Goal: Transaction & Acquisition: Purchase product/service

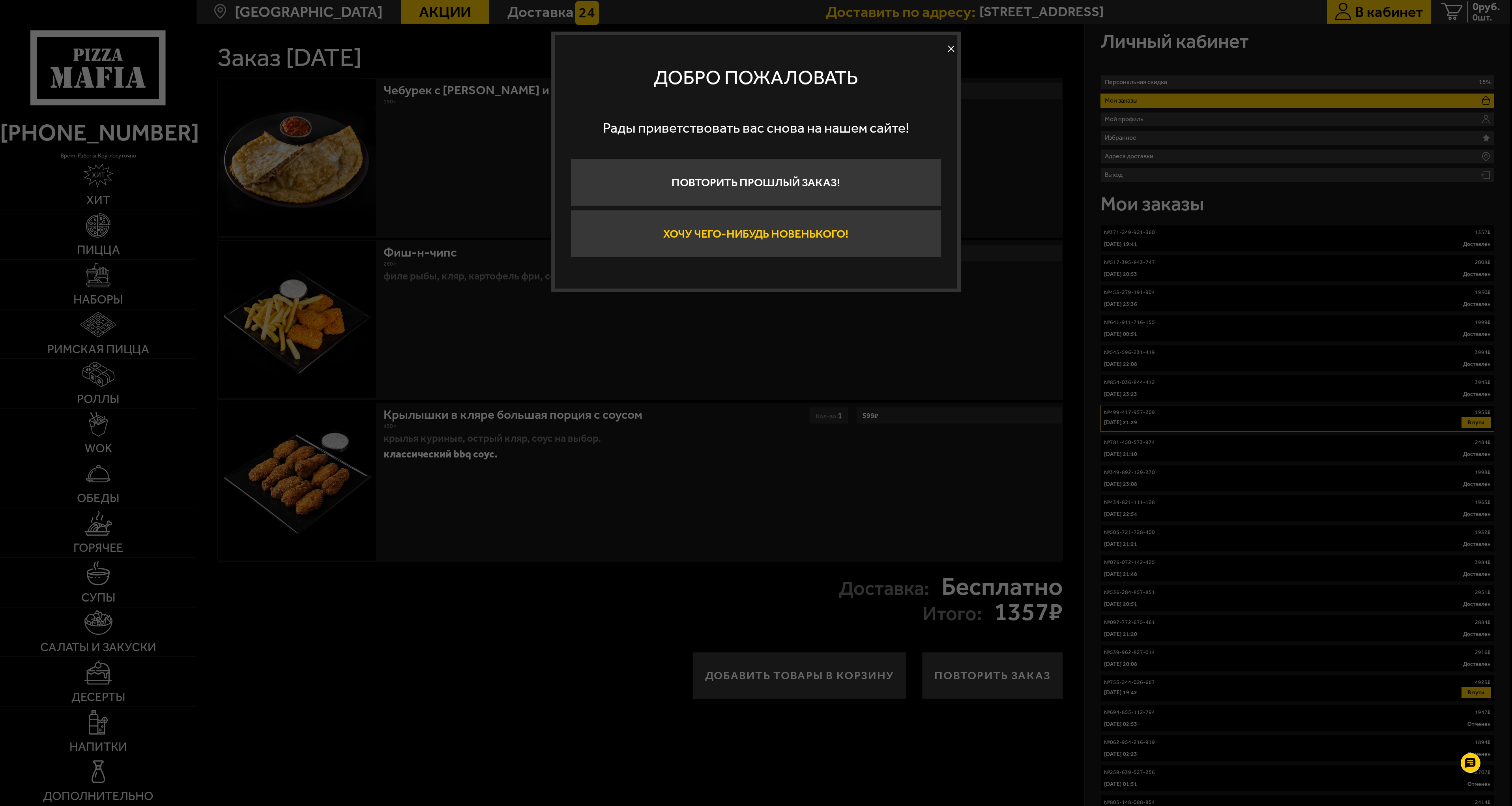
click at [742, 233] on button "Хочу чего-нибудь новенького!" at bounding box center [756, 233] width 371 height 47
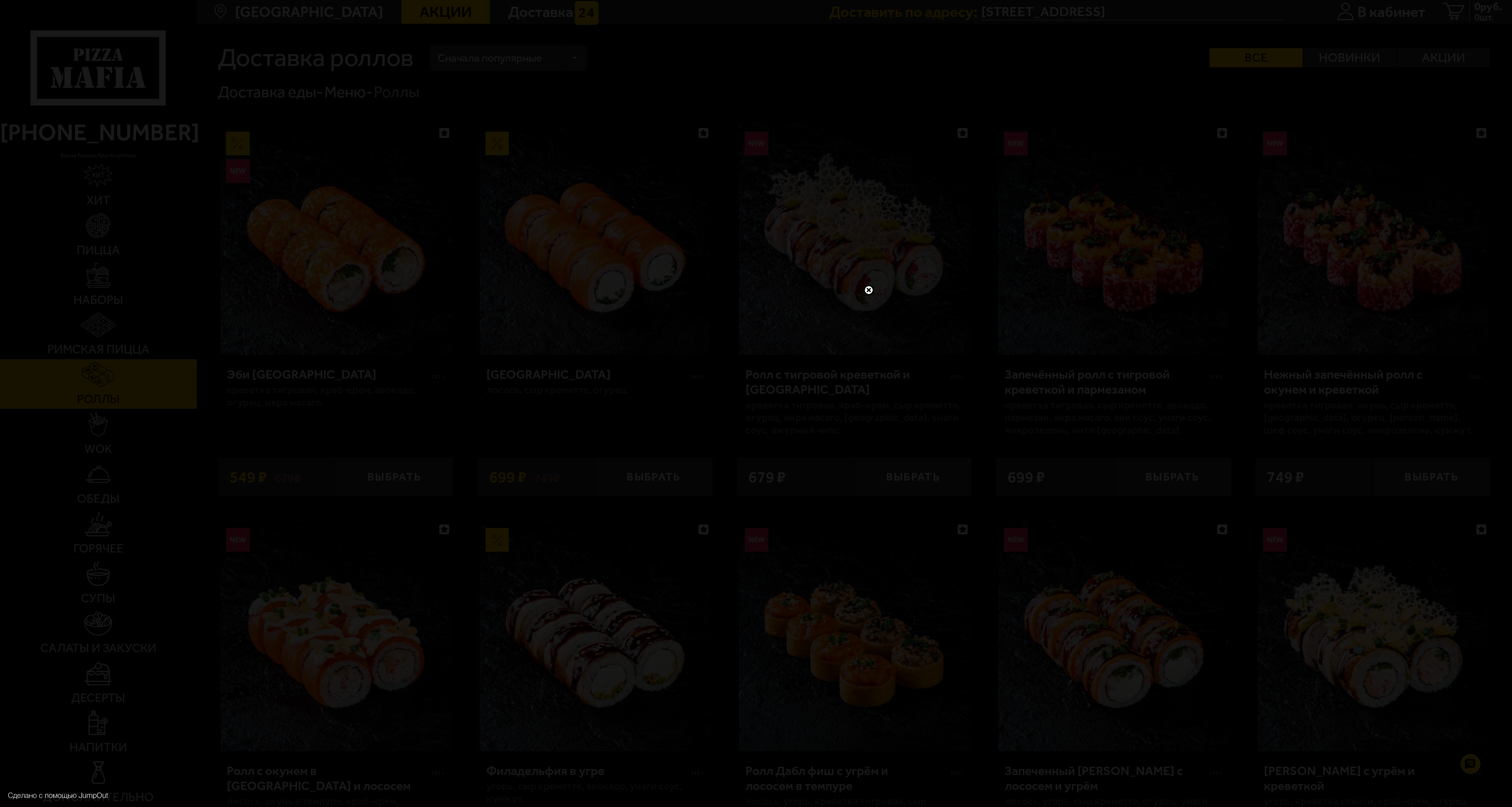
click at [870, 289] on link at bounding box center [869, 290] width 10 height 10
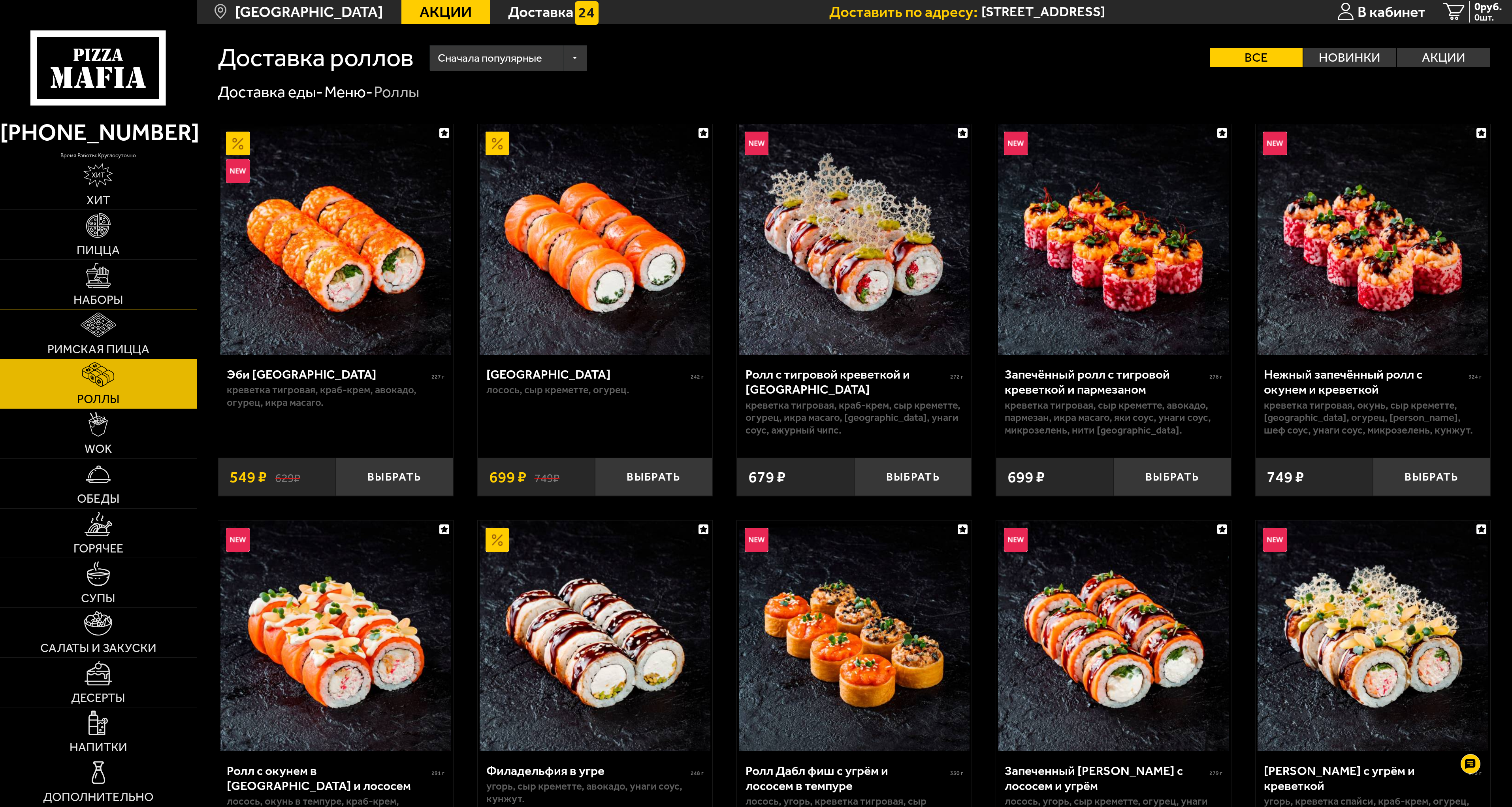
click at [111, 289] on link "Наборы" at bounding box center [98, 284] width 197 height 49
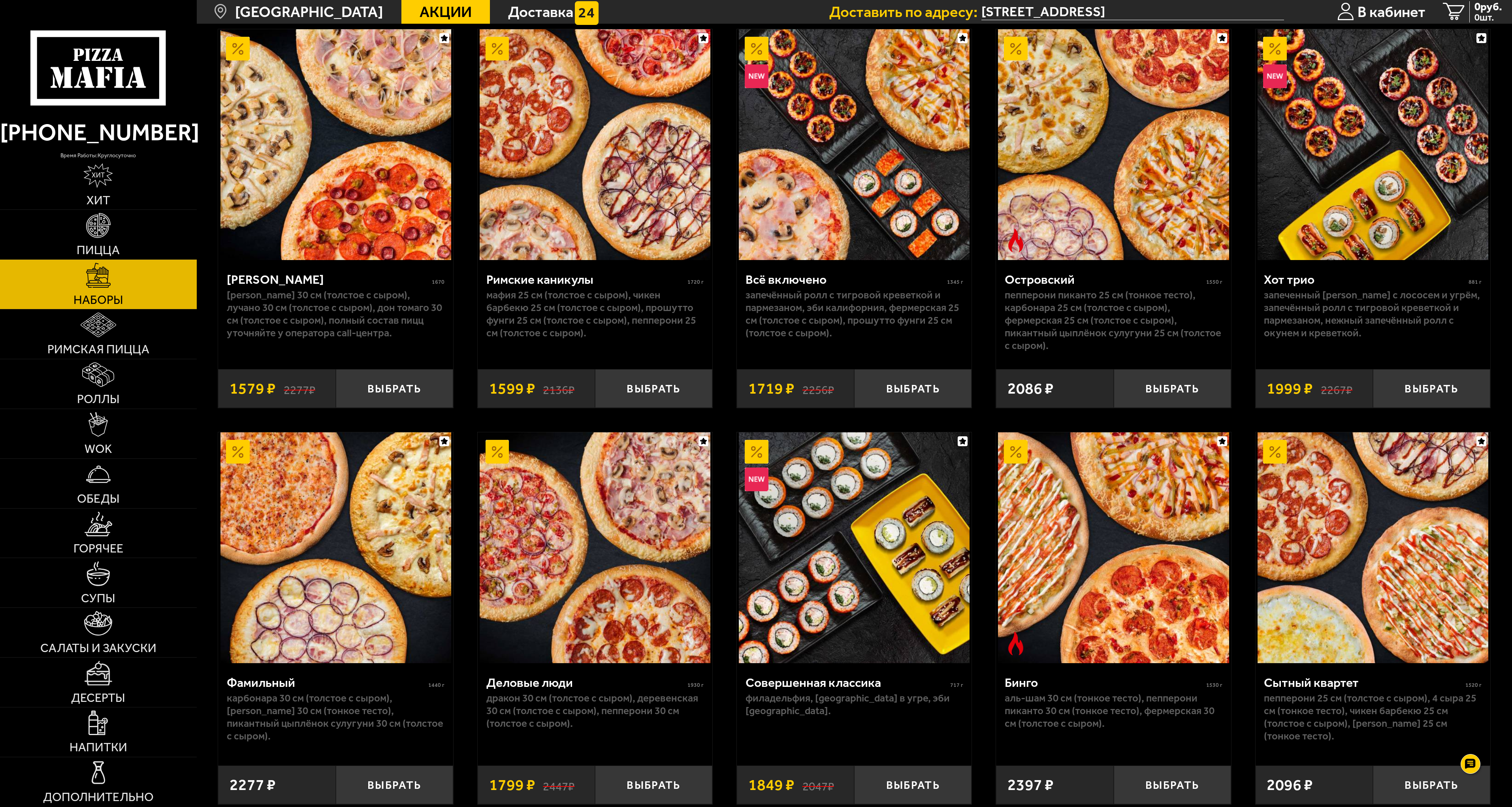
scroll to position [1265, 0]
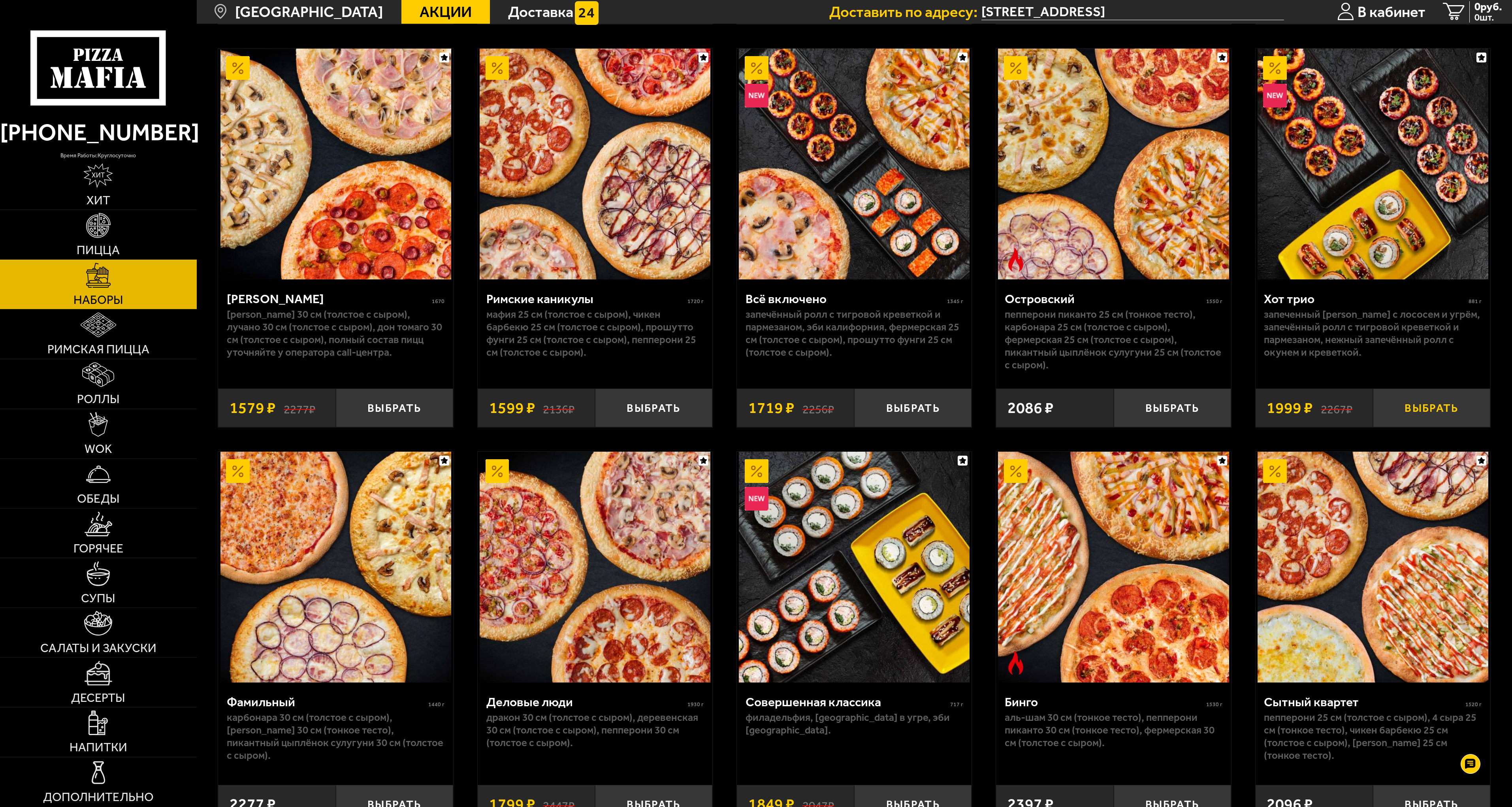
click at [1433, 410] on button "Выбрать" at bounding box center [1432, 407] width 117 height 39
click at [1474, 11] on span "1999 руб." at bounding box center [1482, 6] width 46 height 11
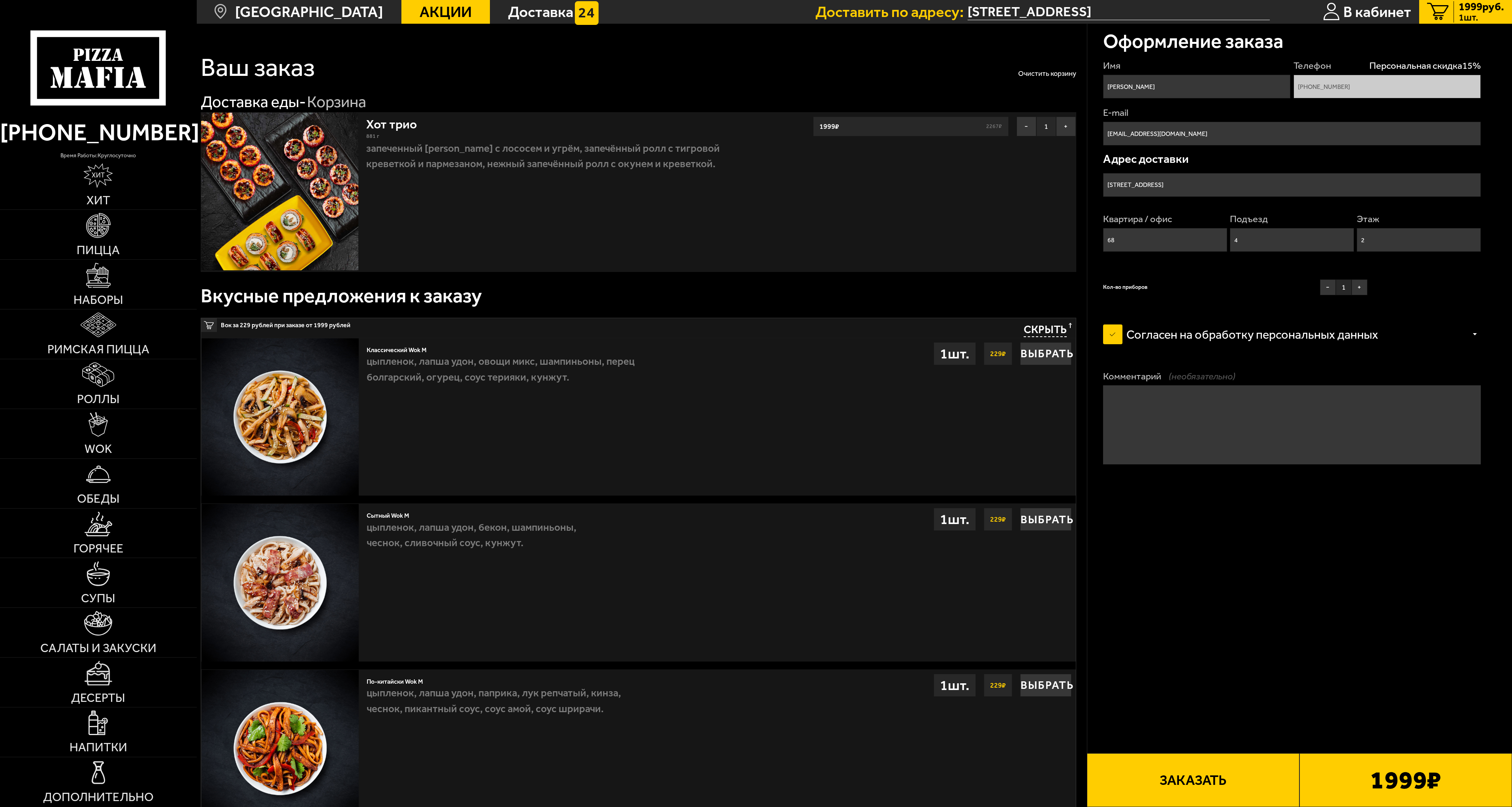
type input "[STREET_ADDRESS]"
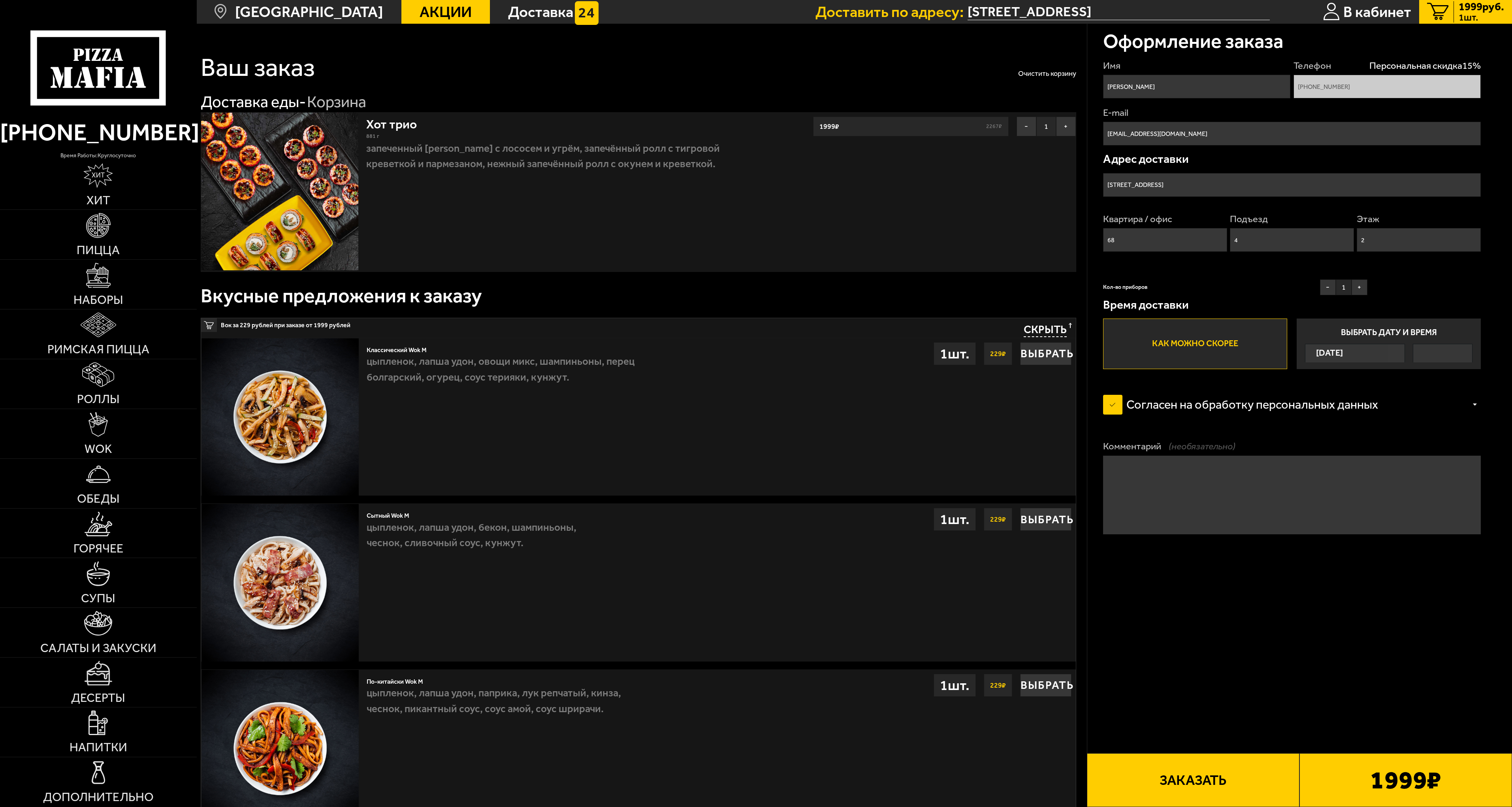
click at [1206, 778] on button "Заказать" at bounding box center [1194, 780] width 213 height 54
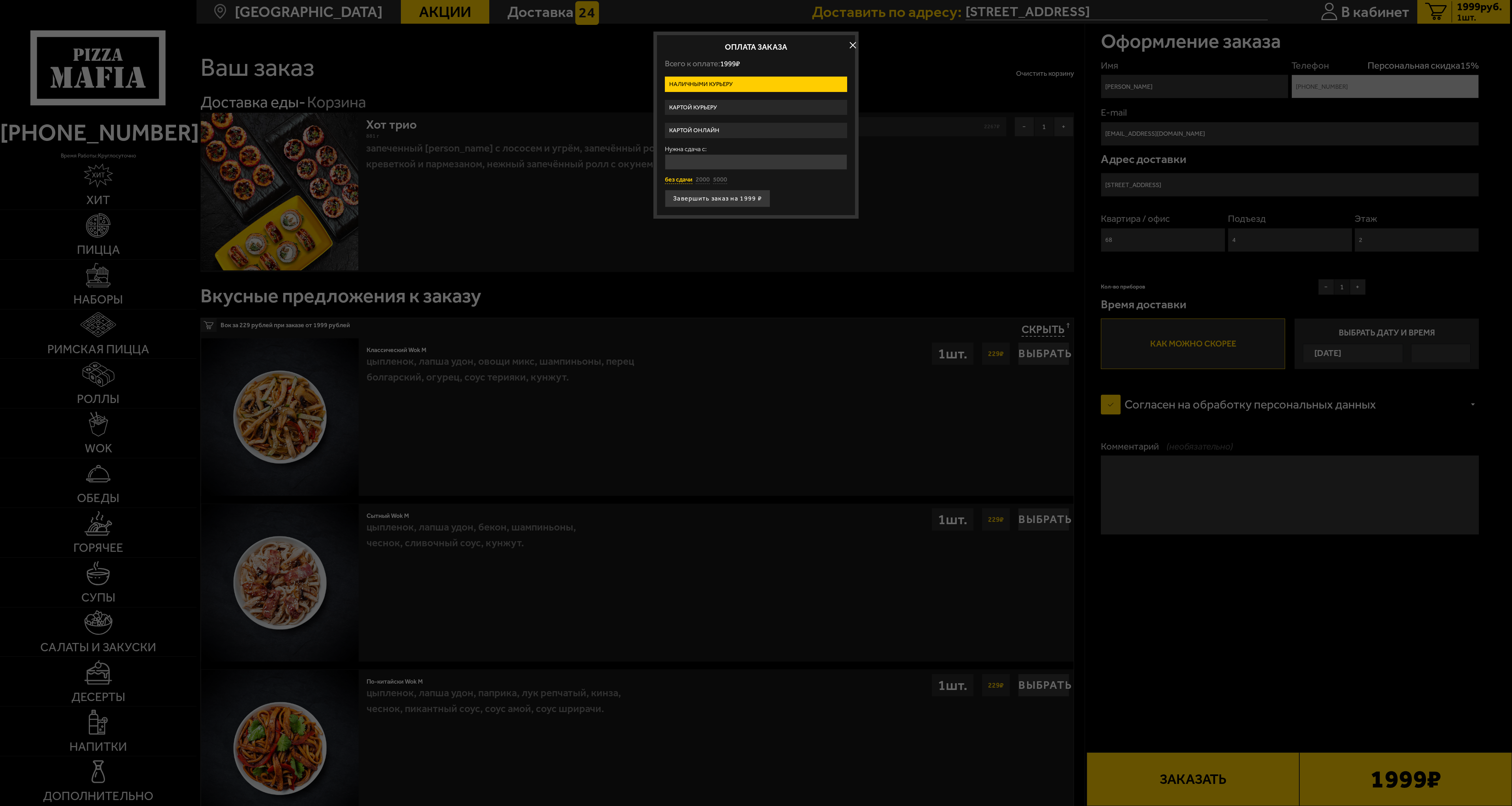
click at [683, 177] on button "без сдачи" at bounding box center [679, 180] width 28 height 9
type input "0"
click at [715, 198] on button "Завершить заказ на 1999 ₽" at bounding box center [718, 198] width 106 height 17
